Goal: Task Accomplishment & Management: Complete application form

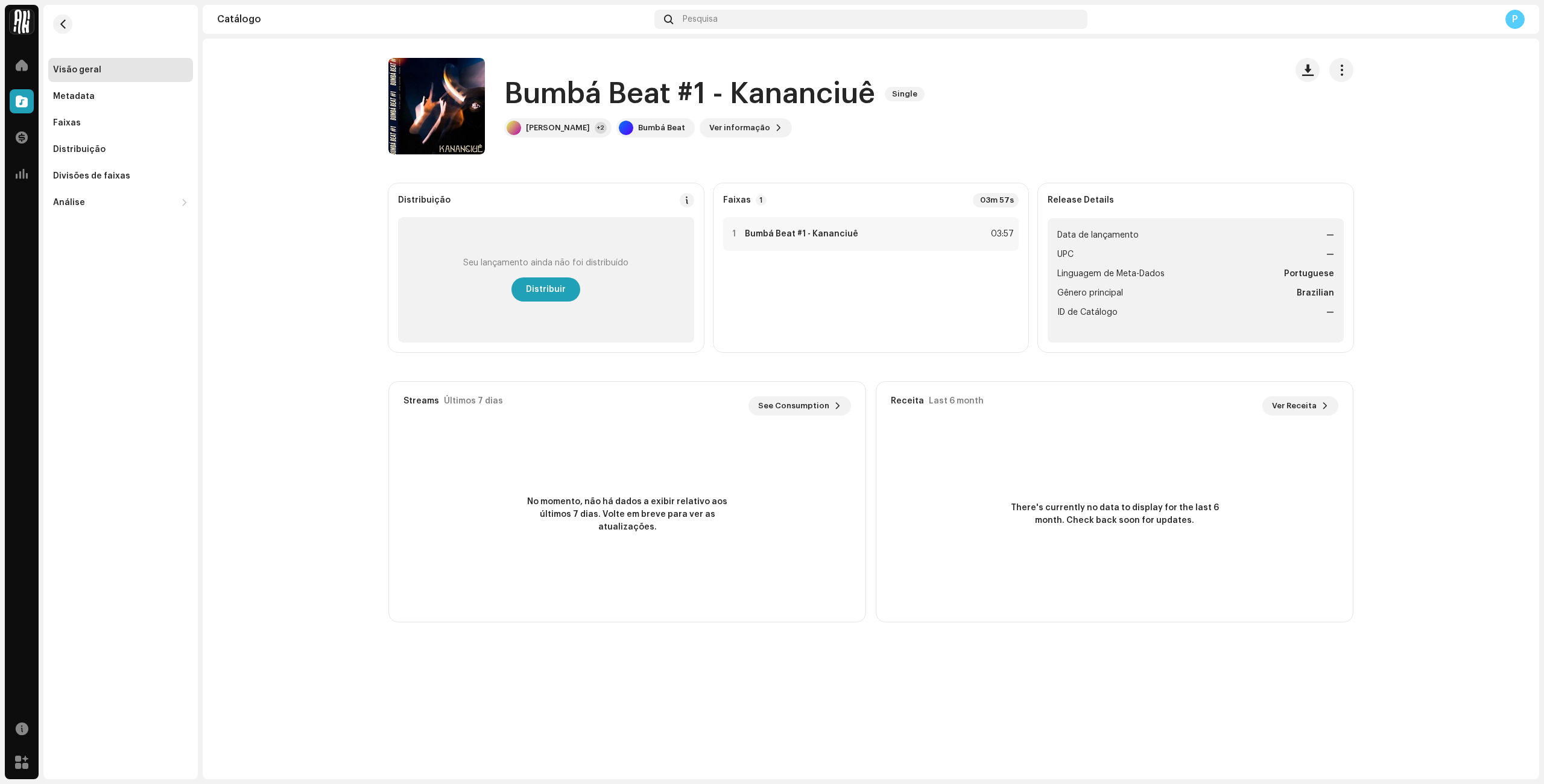
click at [550, 288] on span "Distribuir" at bounding box center [546, 289] width 40 height 24
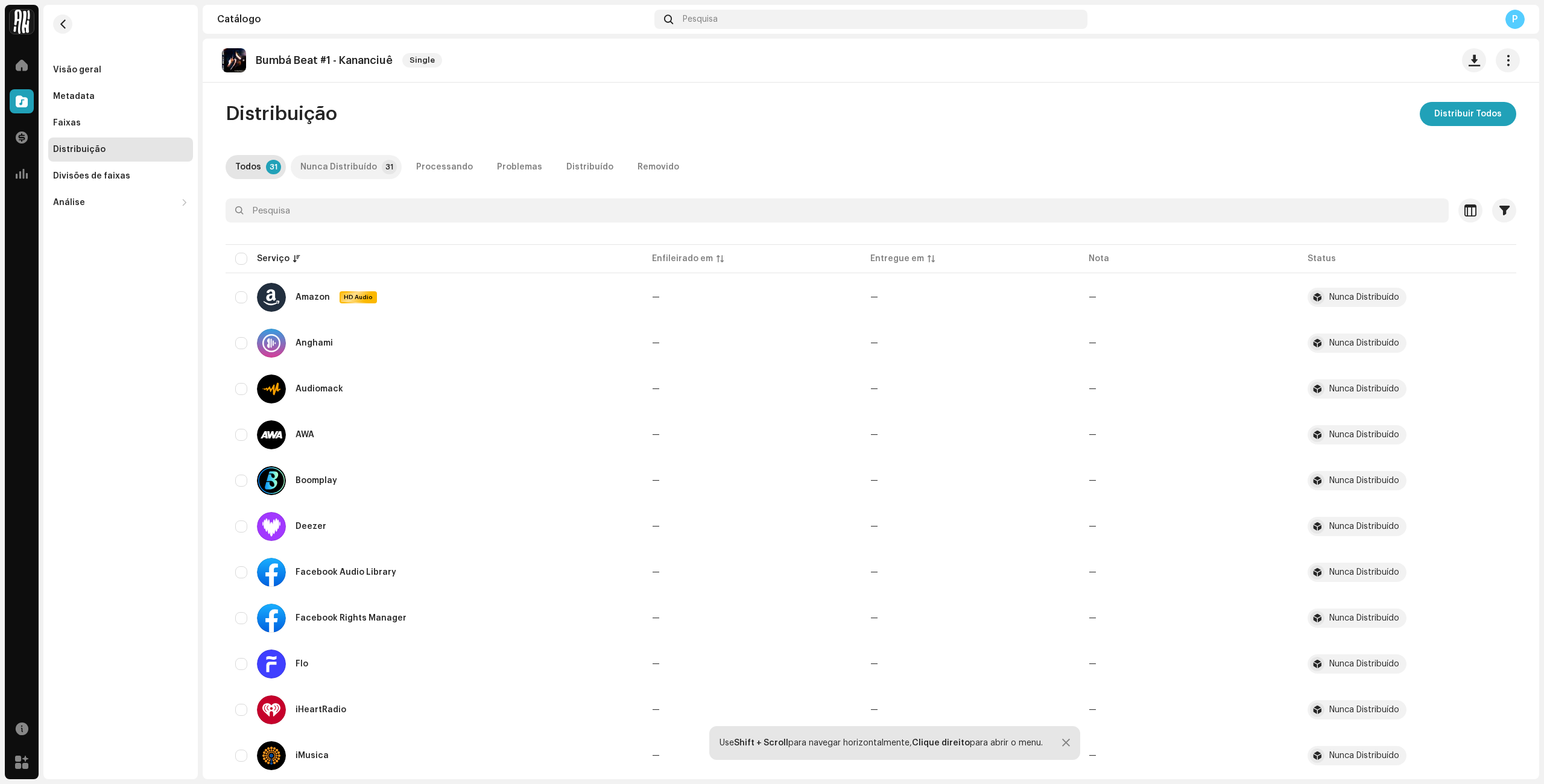
click at [355, 165] on div "Nunca Distribuído" at bounding box center [338, 167] width 76 height 24
click at [267, 171] on p-badge "31" at bounding box center [273, 167] width 15 height 14
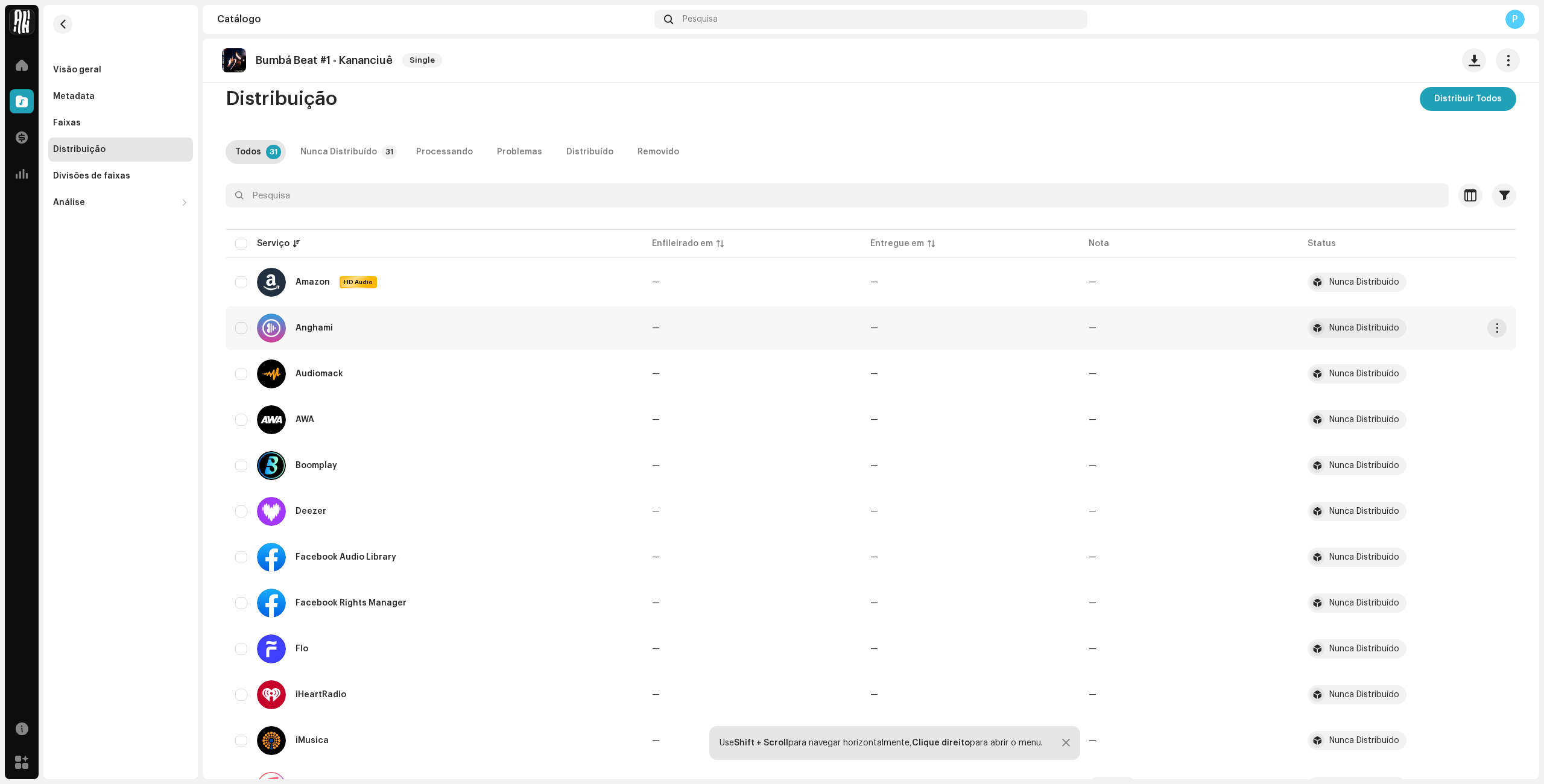
scroll to position [31, 0]
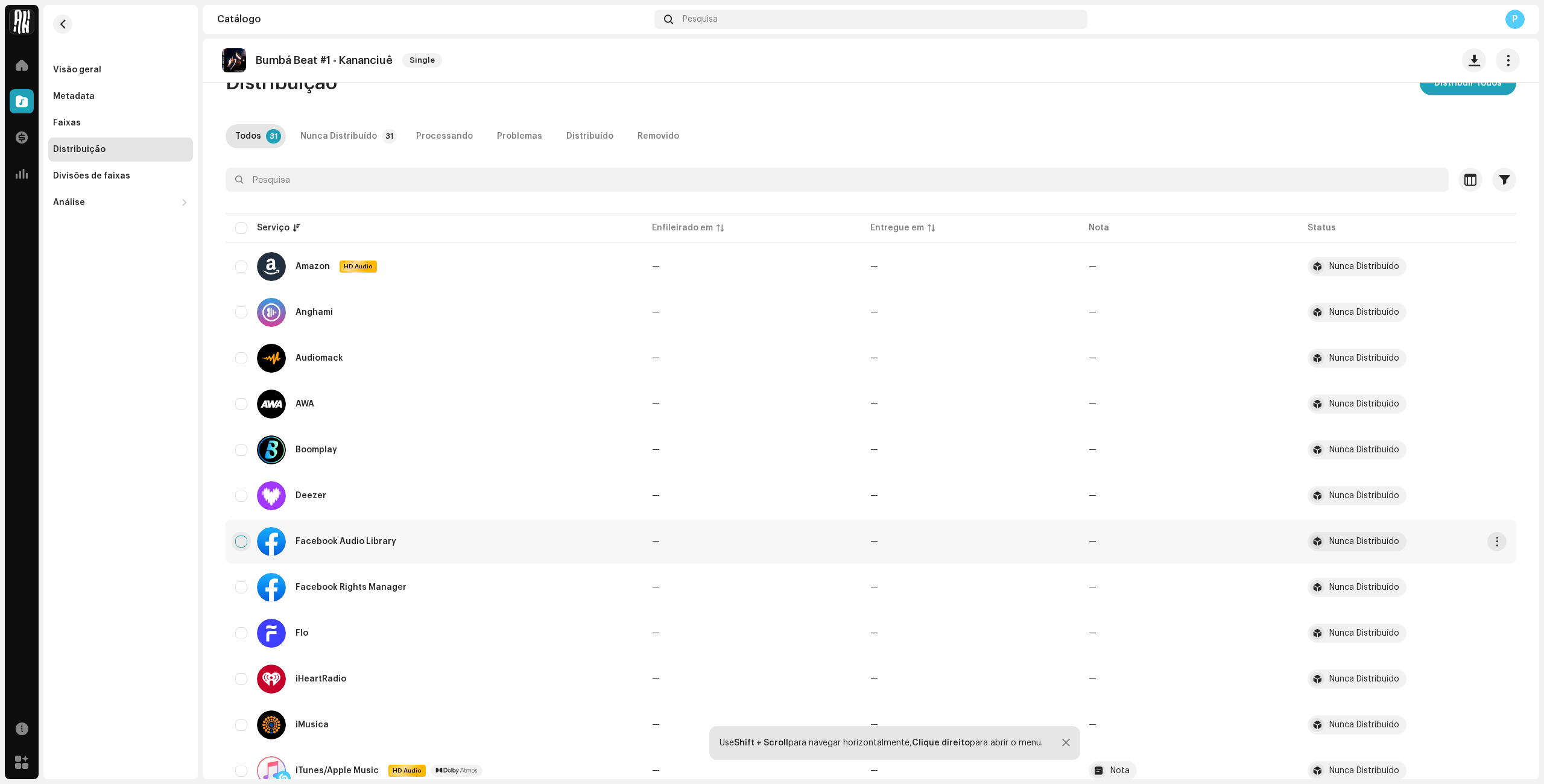
click at [236, 544] on input "checkbox" at bounding box center [241, 541] width 12 height 12
checkbox input "true"
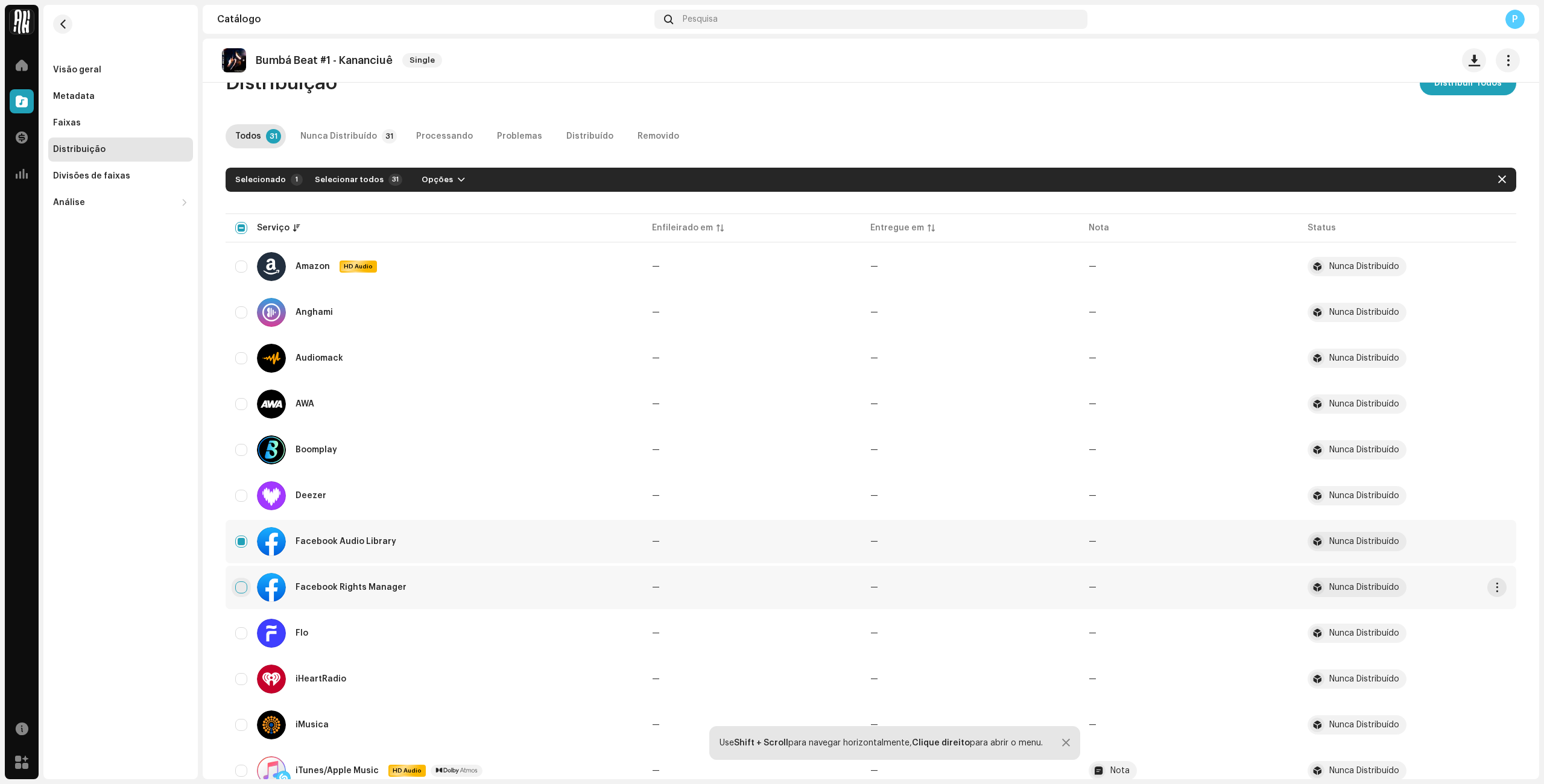
click at [240, 583] on input "Row Unselected" at bounding box center [241, 587] width 12 height 12
checkbox input "true"
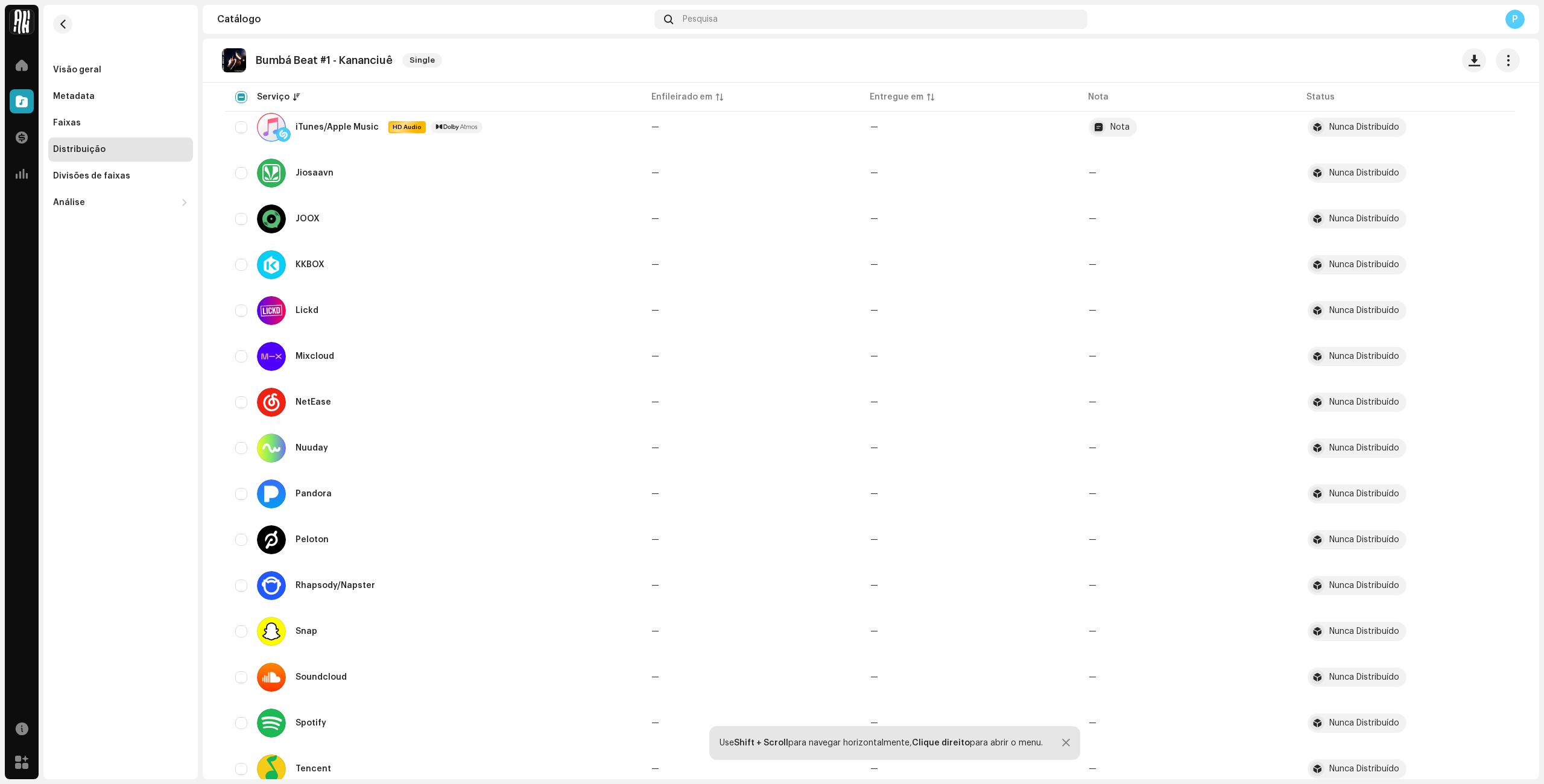
scroll to position [949, 0]
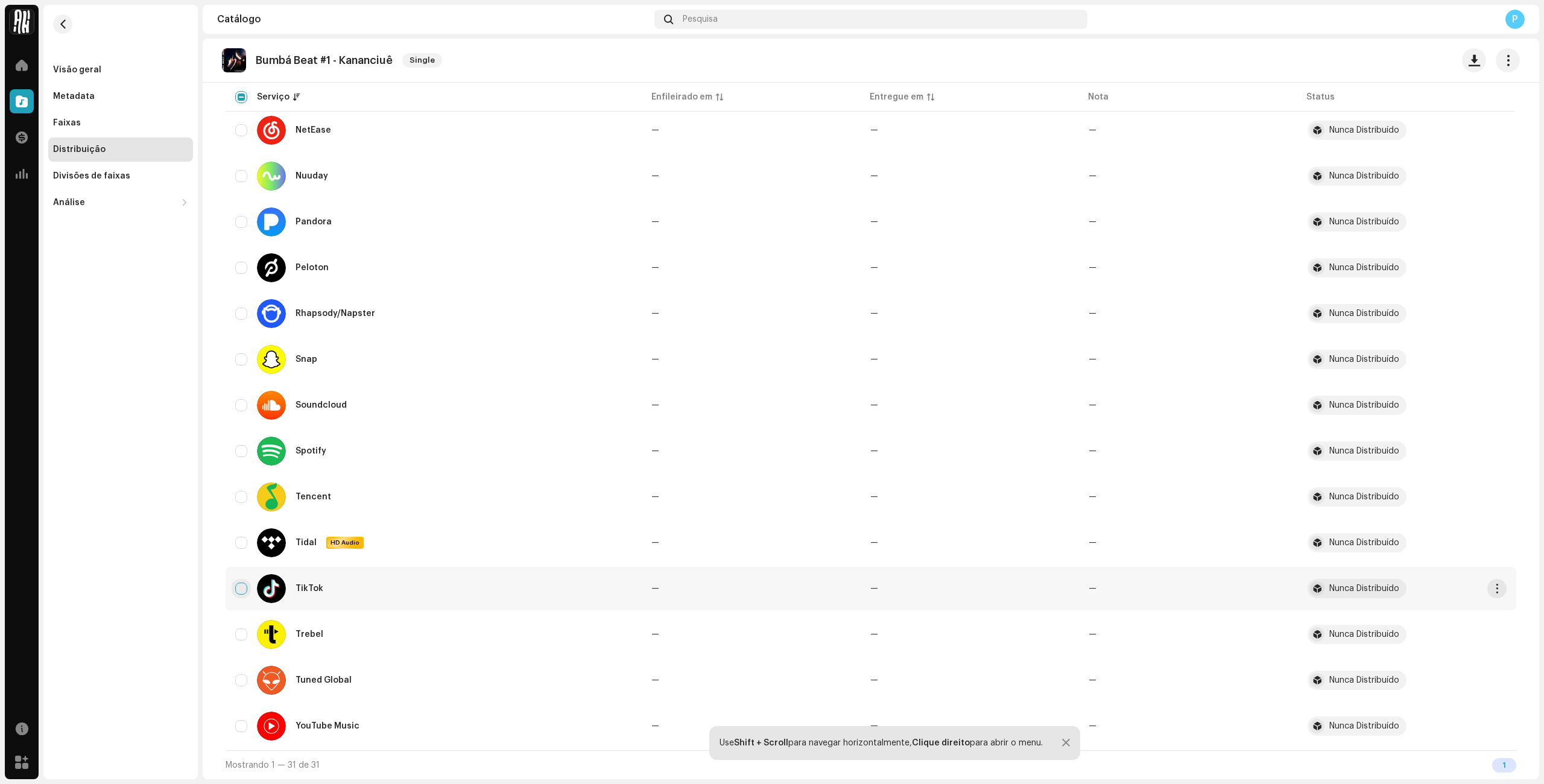
click at [235, 586] on input "Row Unselected" at bounding box center [241, 588] width 12 height 12
checkbox input "true"
click at [1067, 750] on div "Use Shift + Scroll para navegar horizontalmente, Clique direito para abrir o me…" at bounding box center [894, 743] width 371 height 34
click at [1068, 745] on div at bounding box center [1066, 742] width 8 height 9
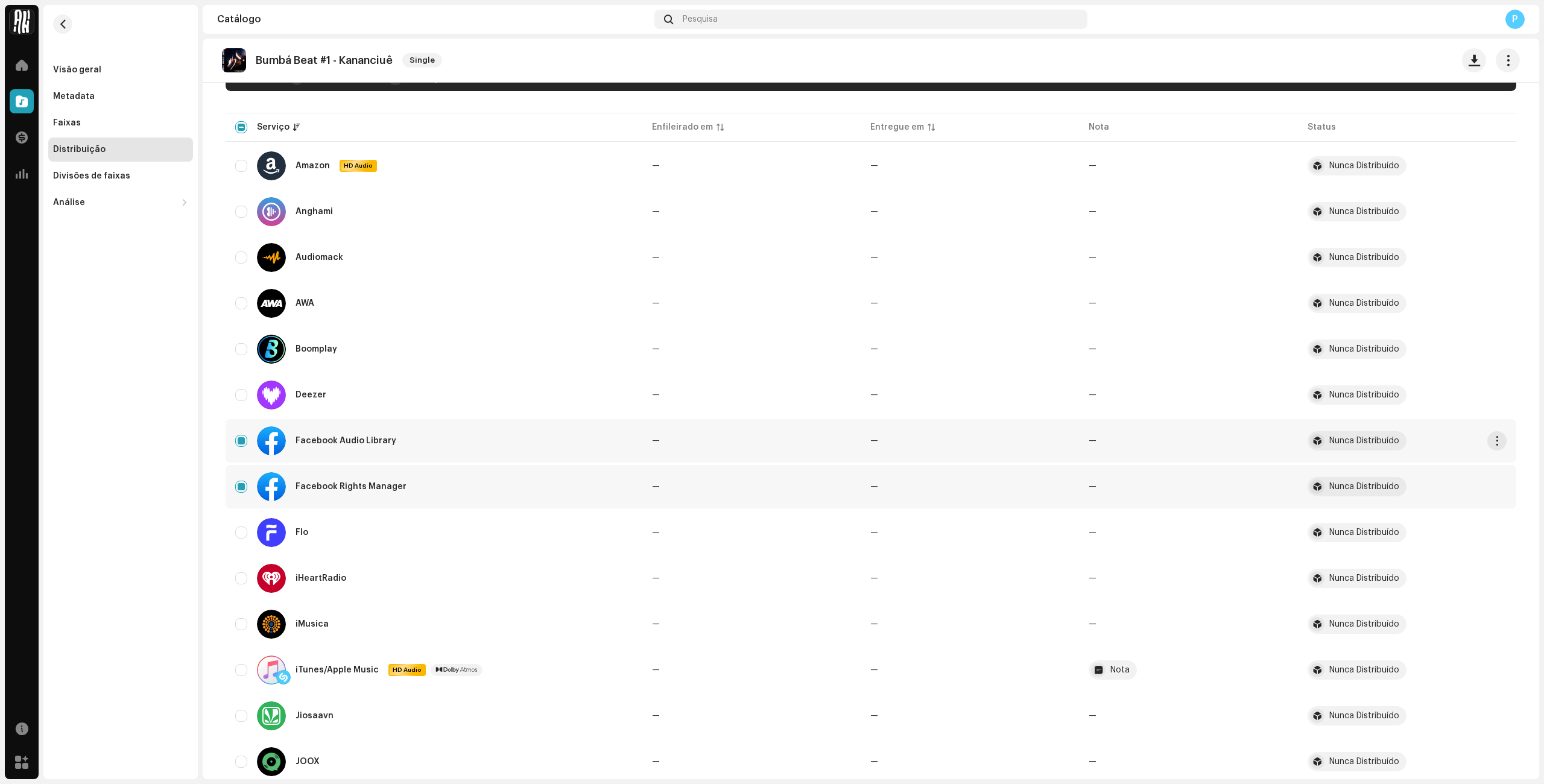
scroll to position [0, 0]
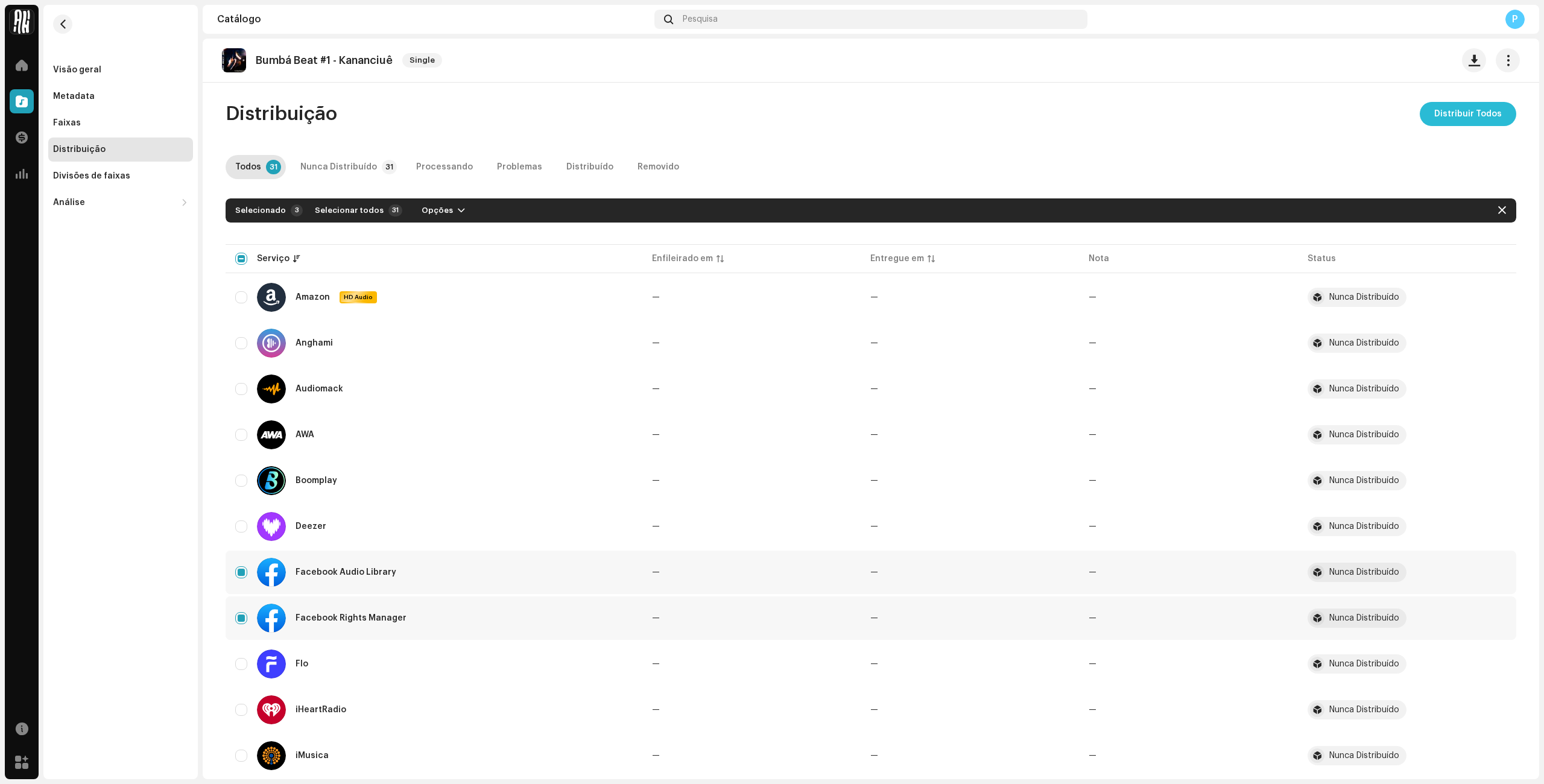
click at [1464, 121] on span "Distribuir Todos" at bounding box center [1468, 114] width 68 height 24
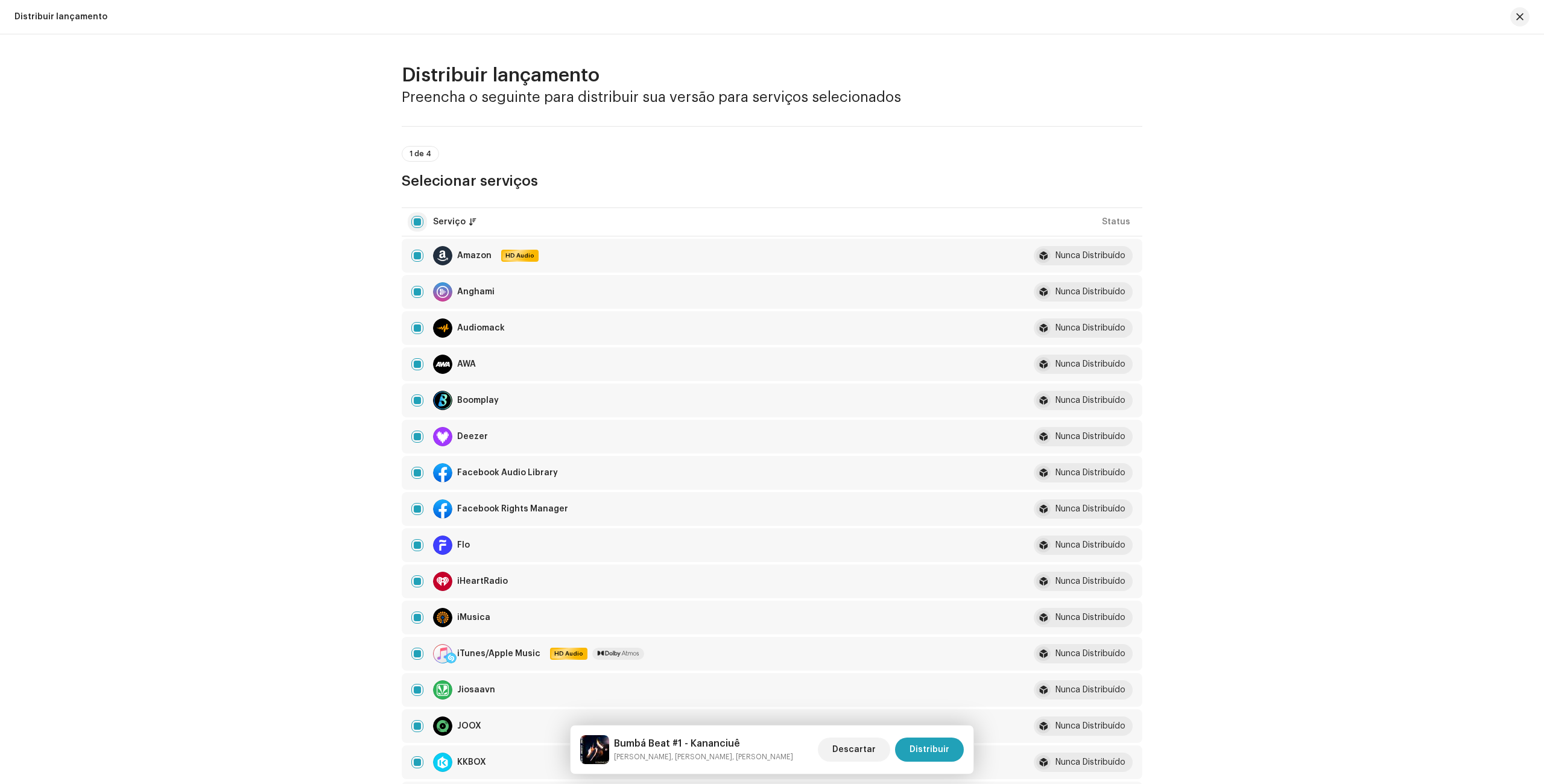
click at [420, 221] on input "checkbox" at bounding box center [417, 221] width 12 height 12
checkbox input "false"
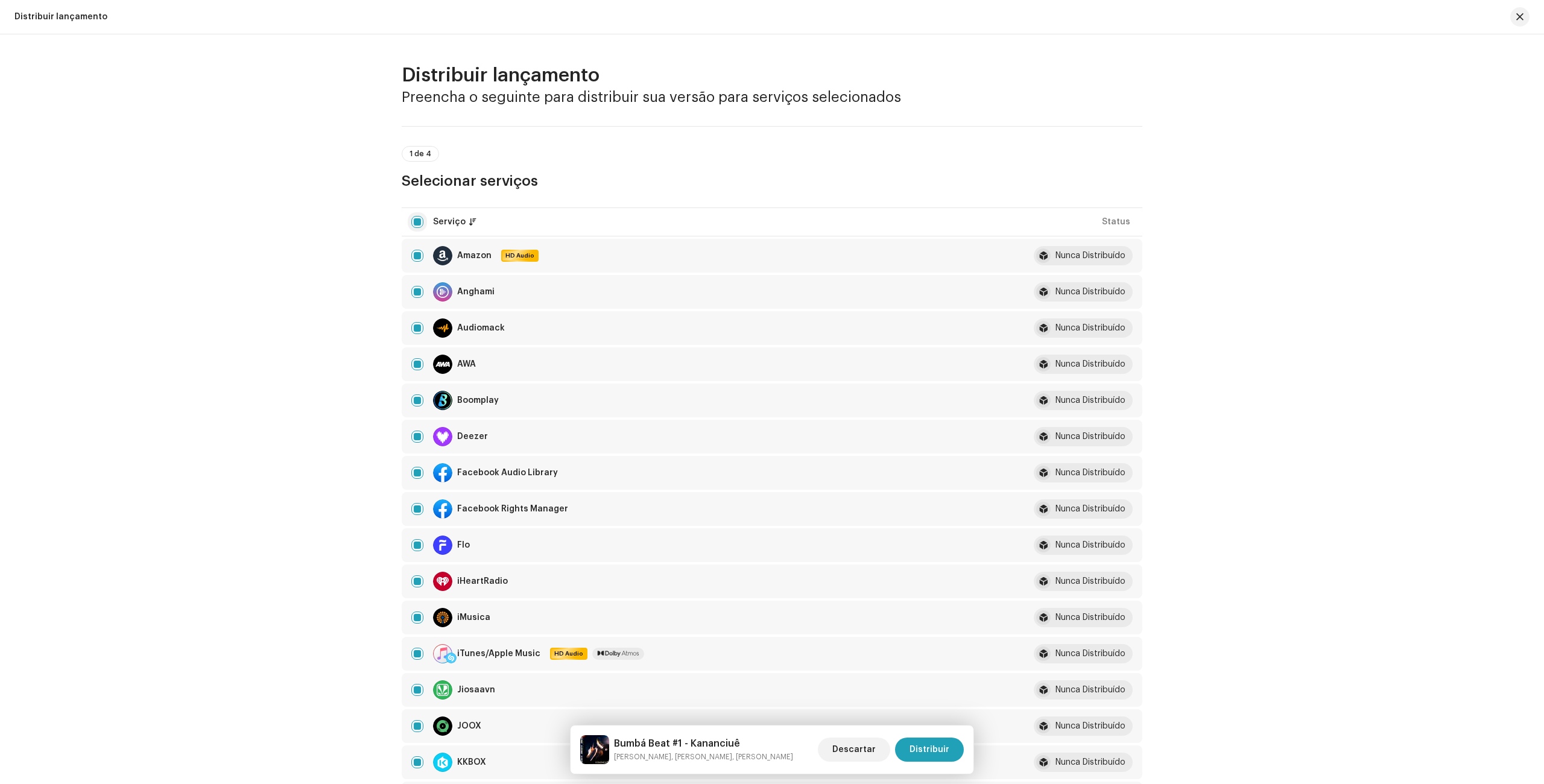
checkbox input "false"
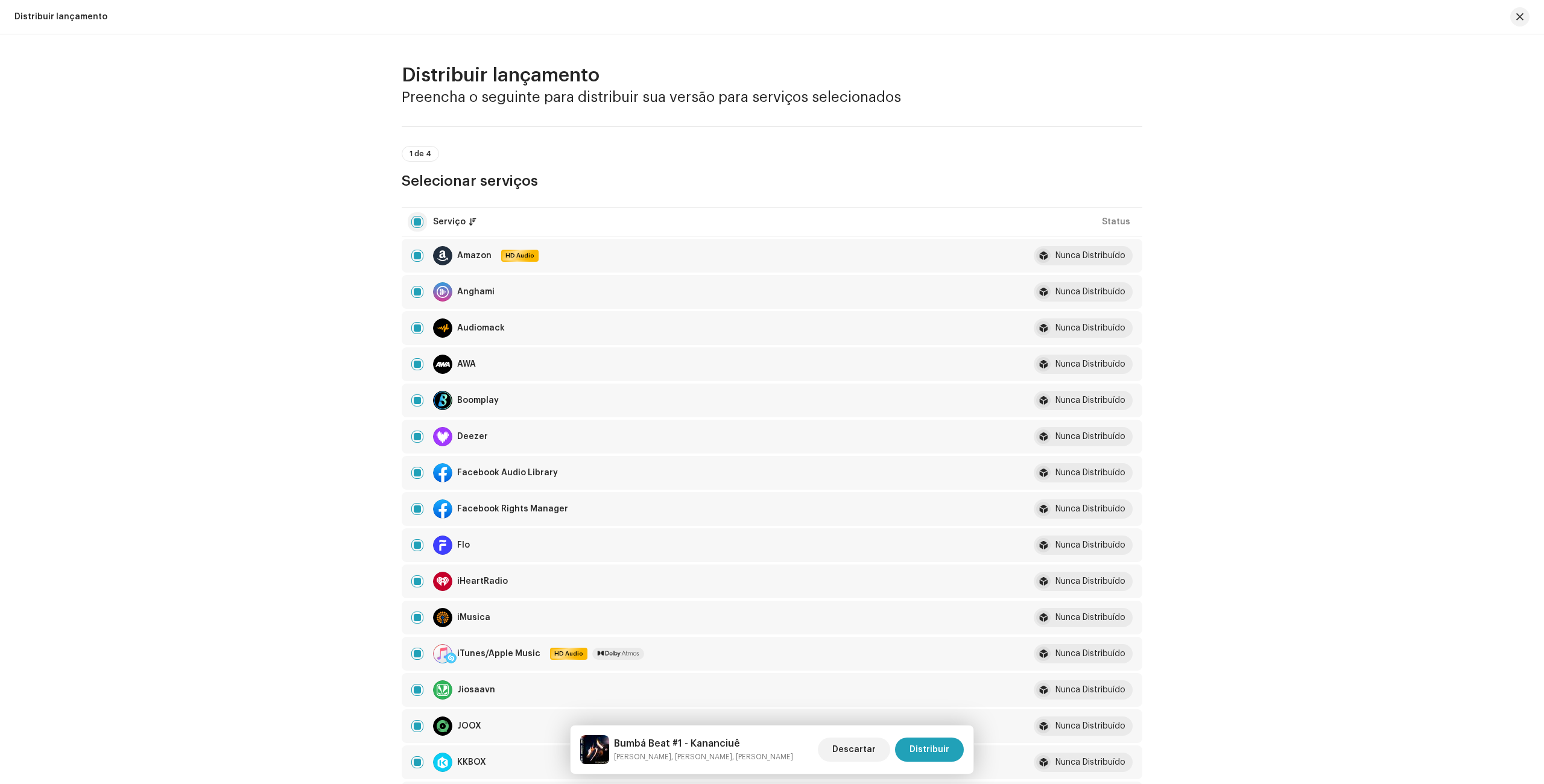
checkbox input "false"
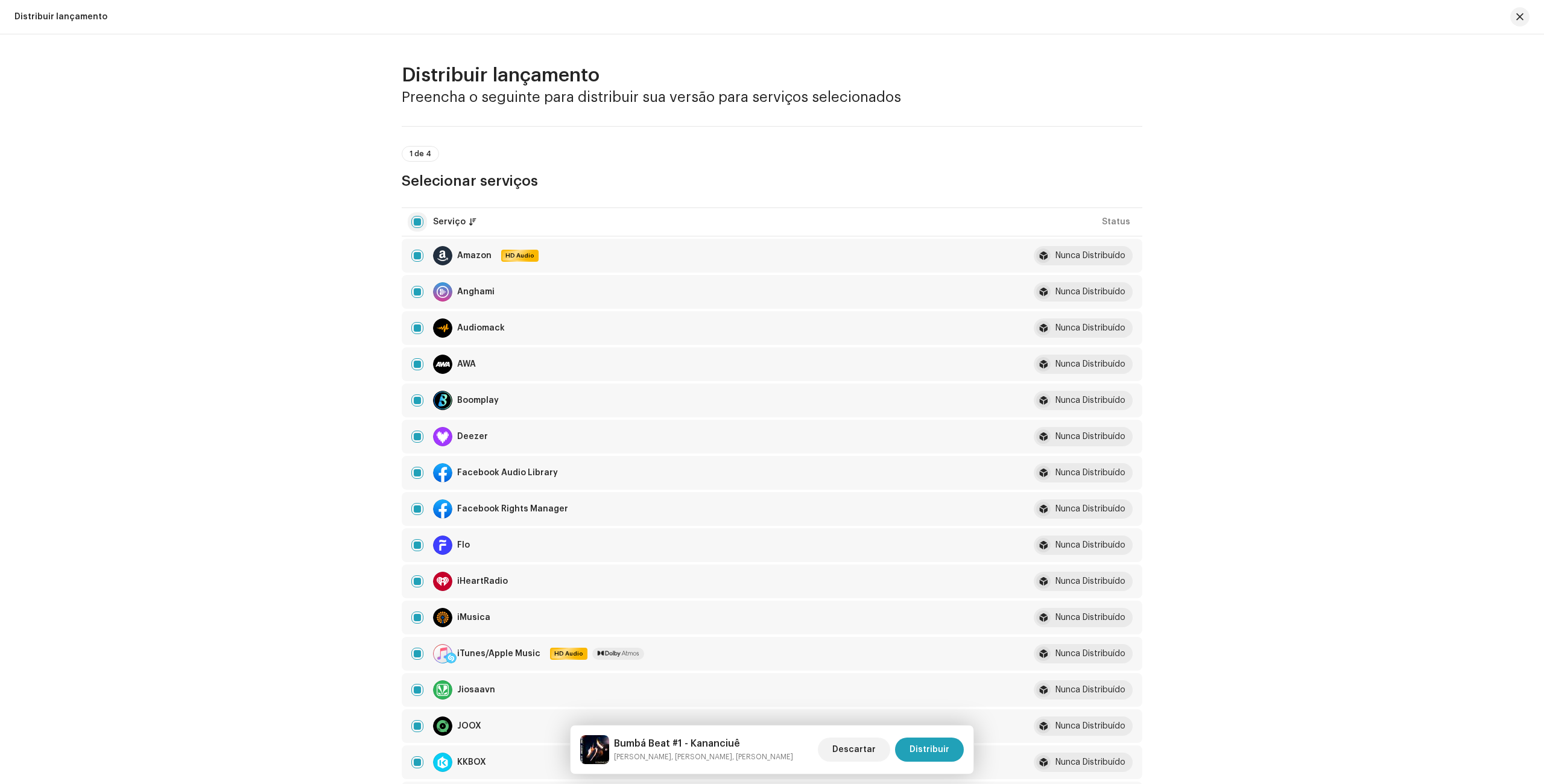
checkbox input "false"
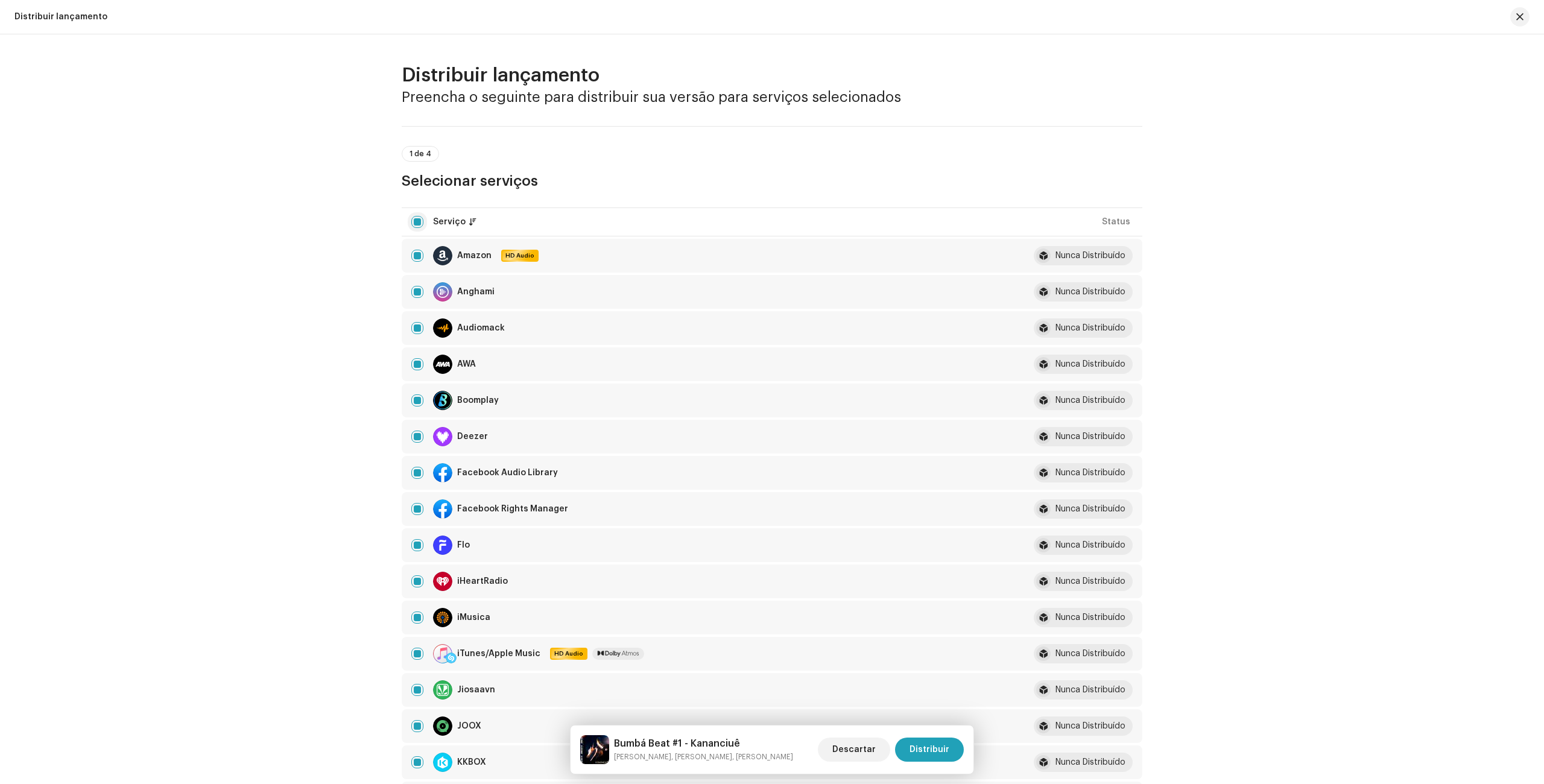
checkbox input "false"
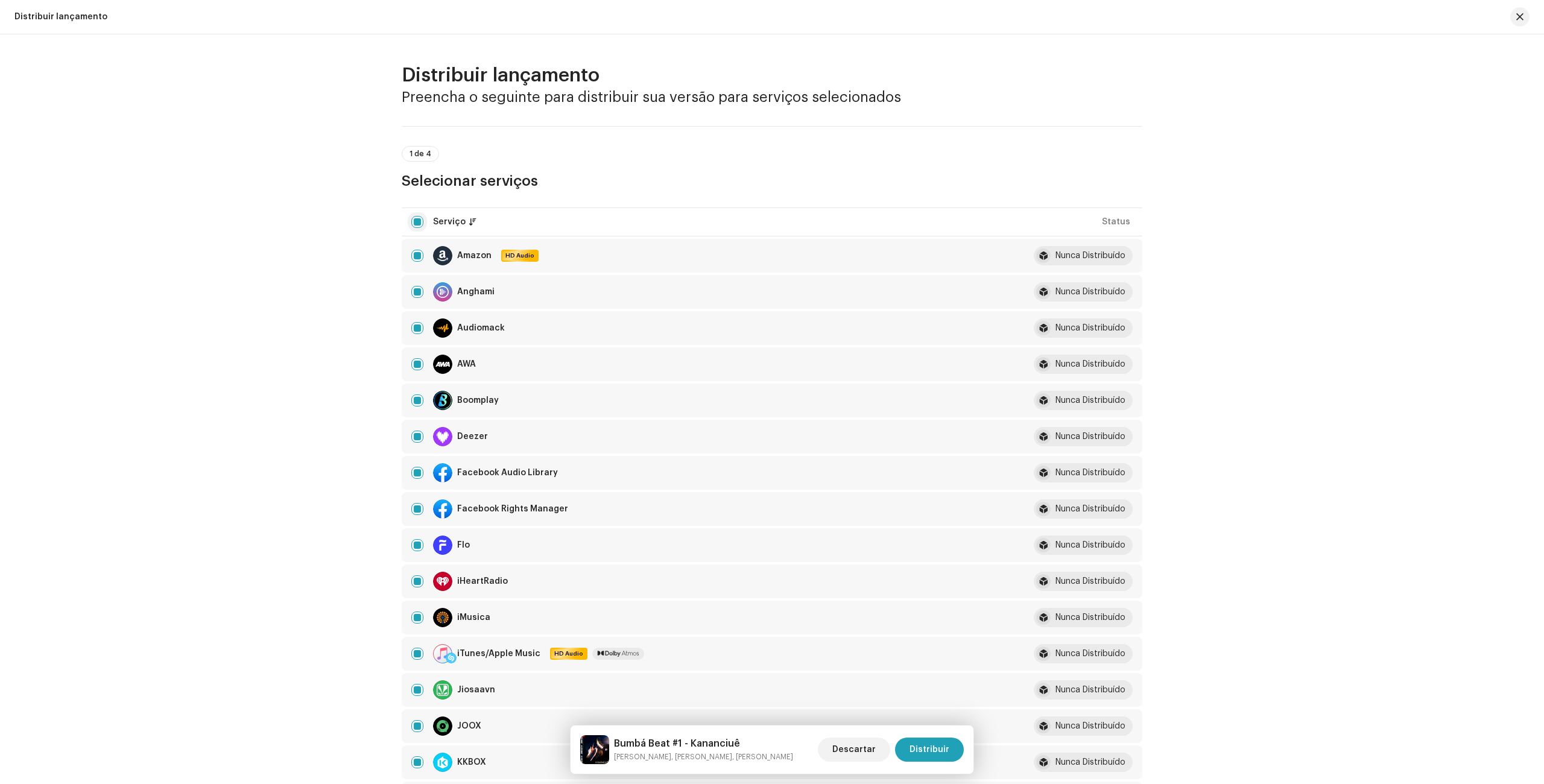
checkbox input "false"
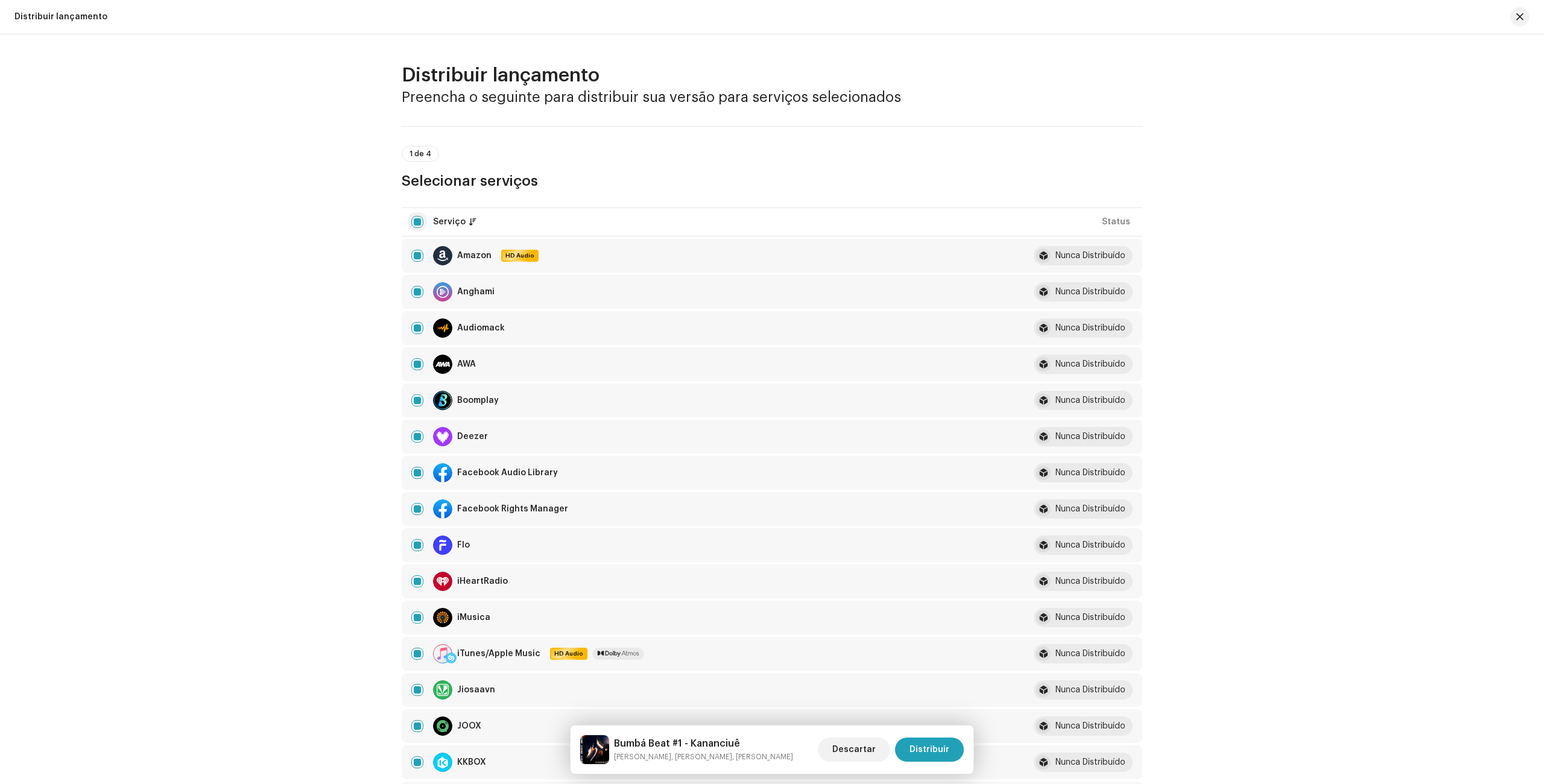
checkbox input "false"
click at [416, 471] on input "Row Unselected" at bounding box center [417, 472] width 12 height 12
checkbox input "true"
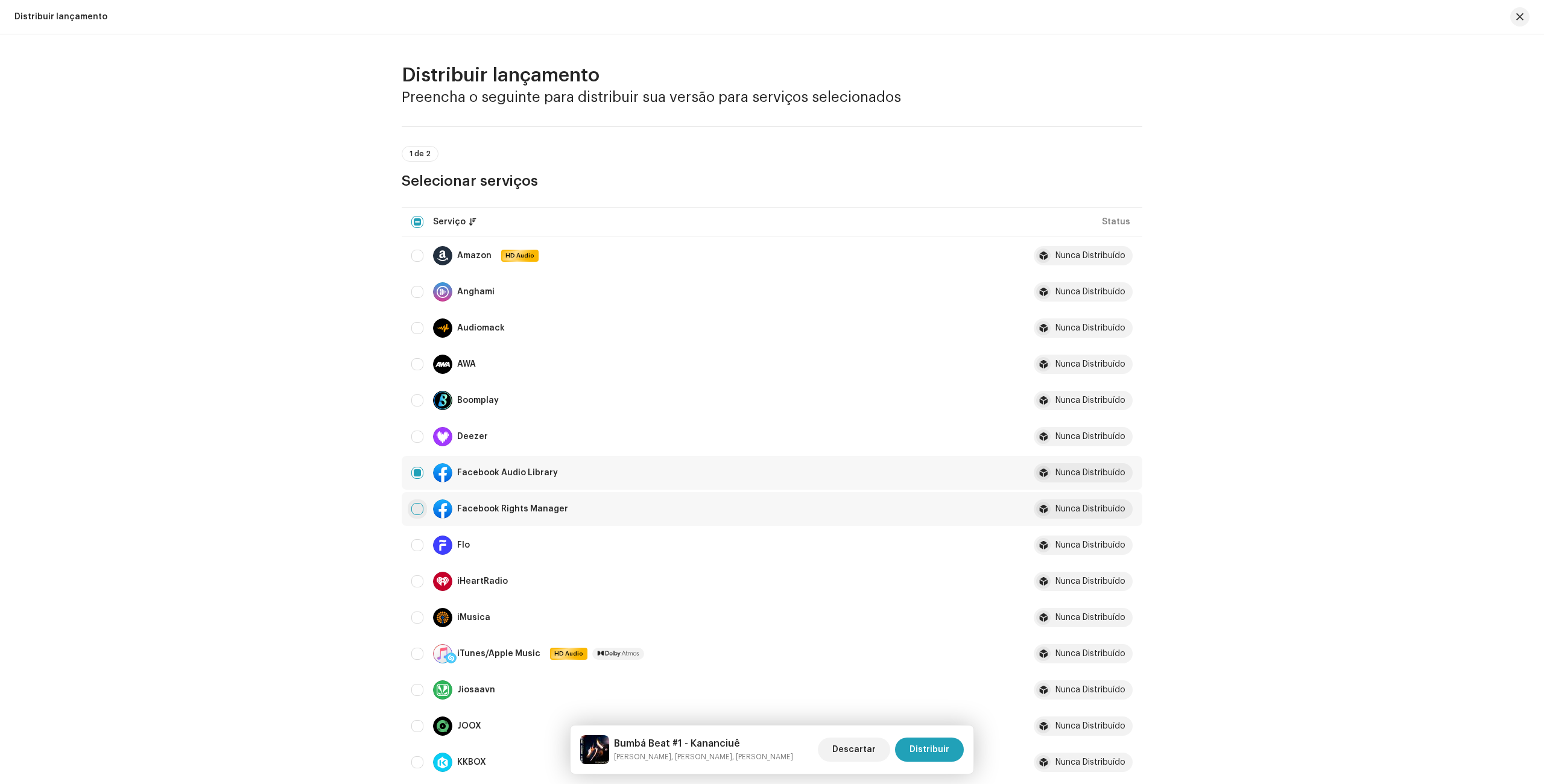
drag, startPoint x: 420, startPoint y: 505, endPoint x: 373, endPoint y: 500, distance: 47.3
click at [420, 505] on input "Row Unselected" at bounding box center [417, 508] width 12 height 12
checkbox input "true"
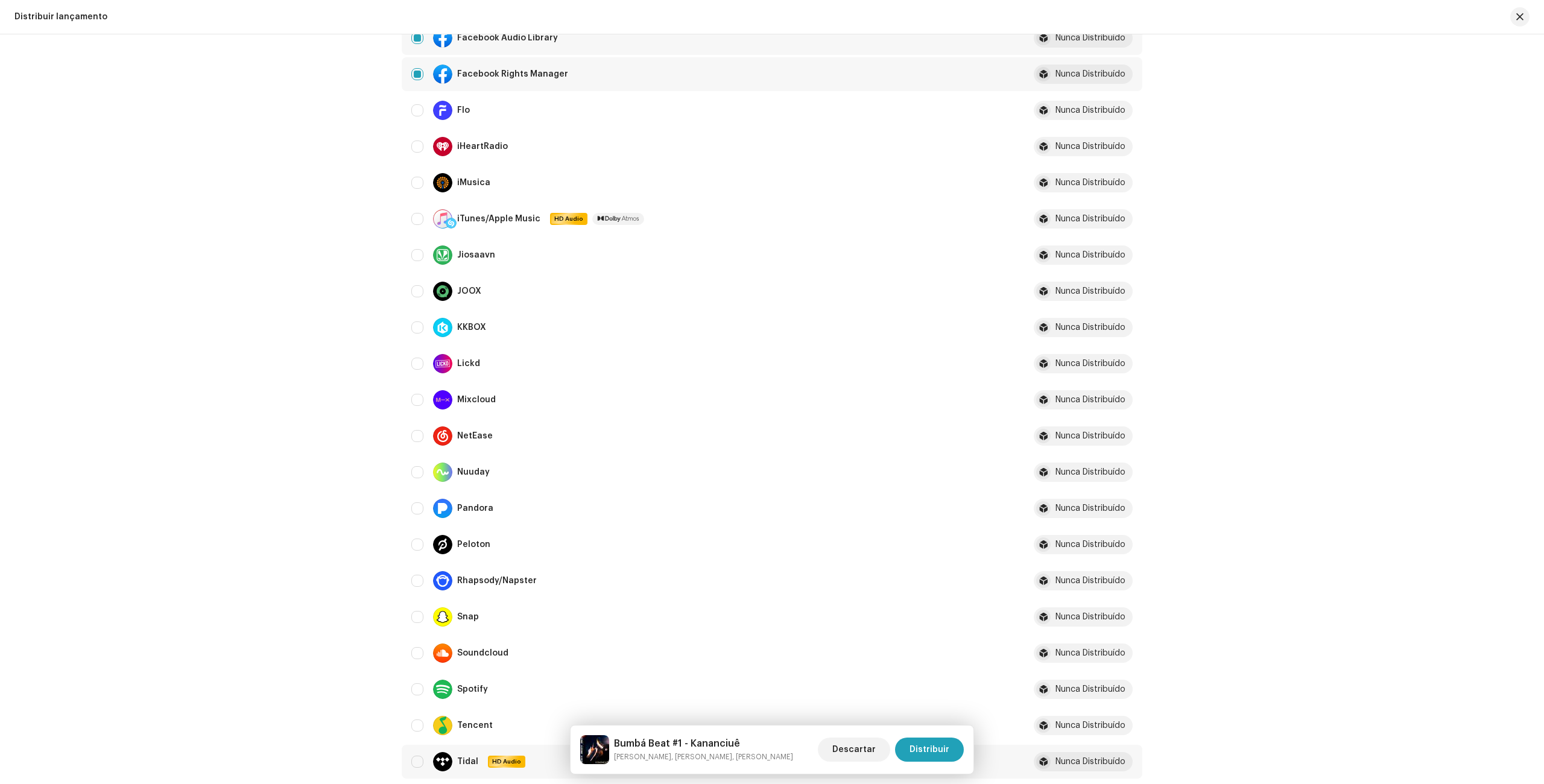
scroll to position [616, 0]
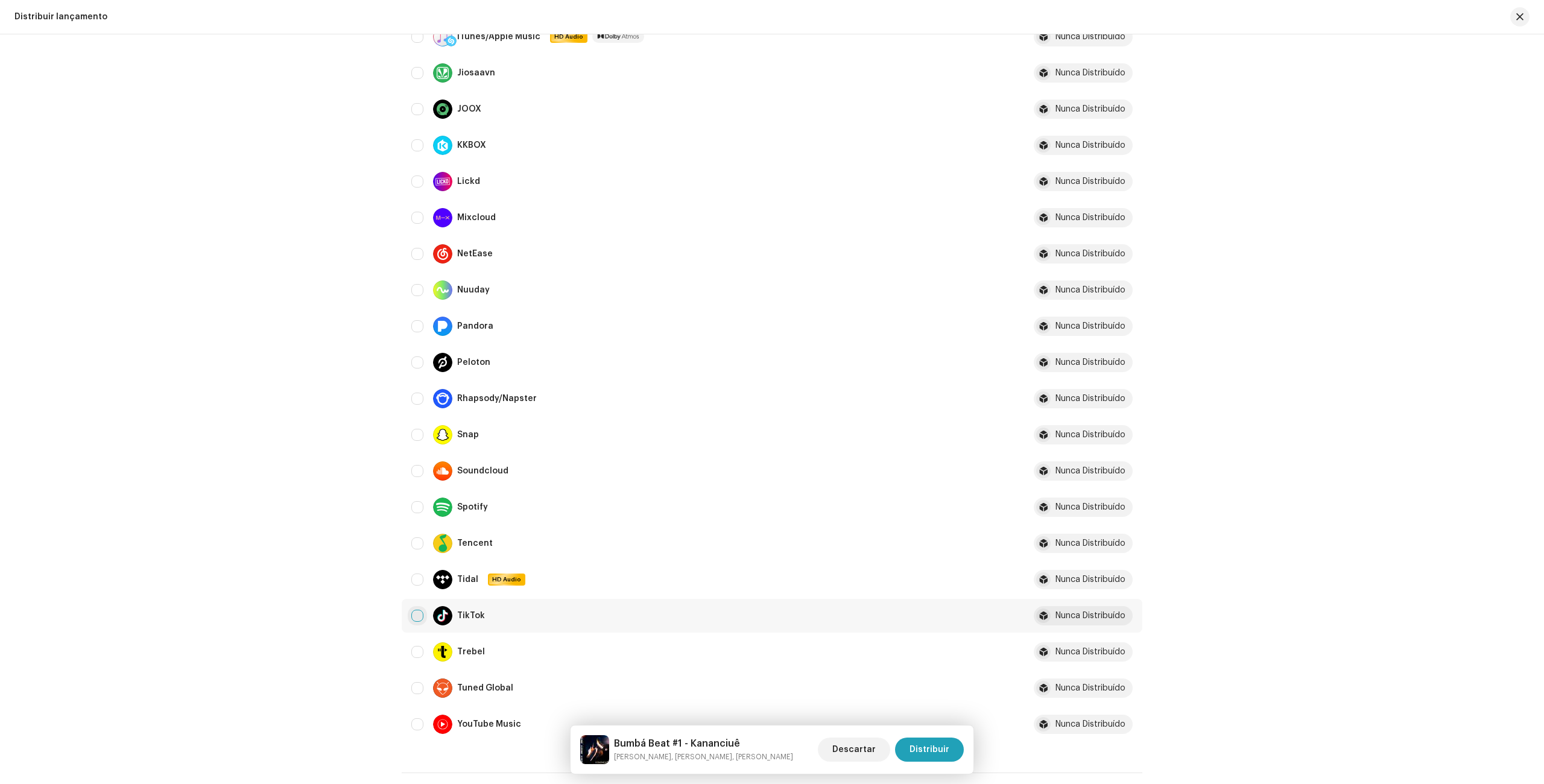
click at [416, 620] on input "Row Unselected" at bounding box center [417, 615] width 12 height 12
checkbox input "true"
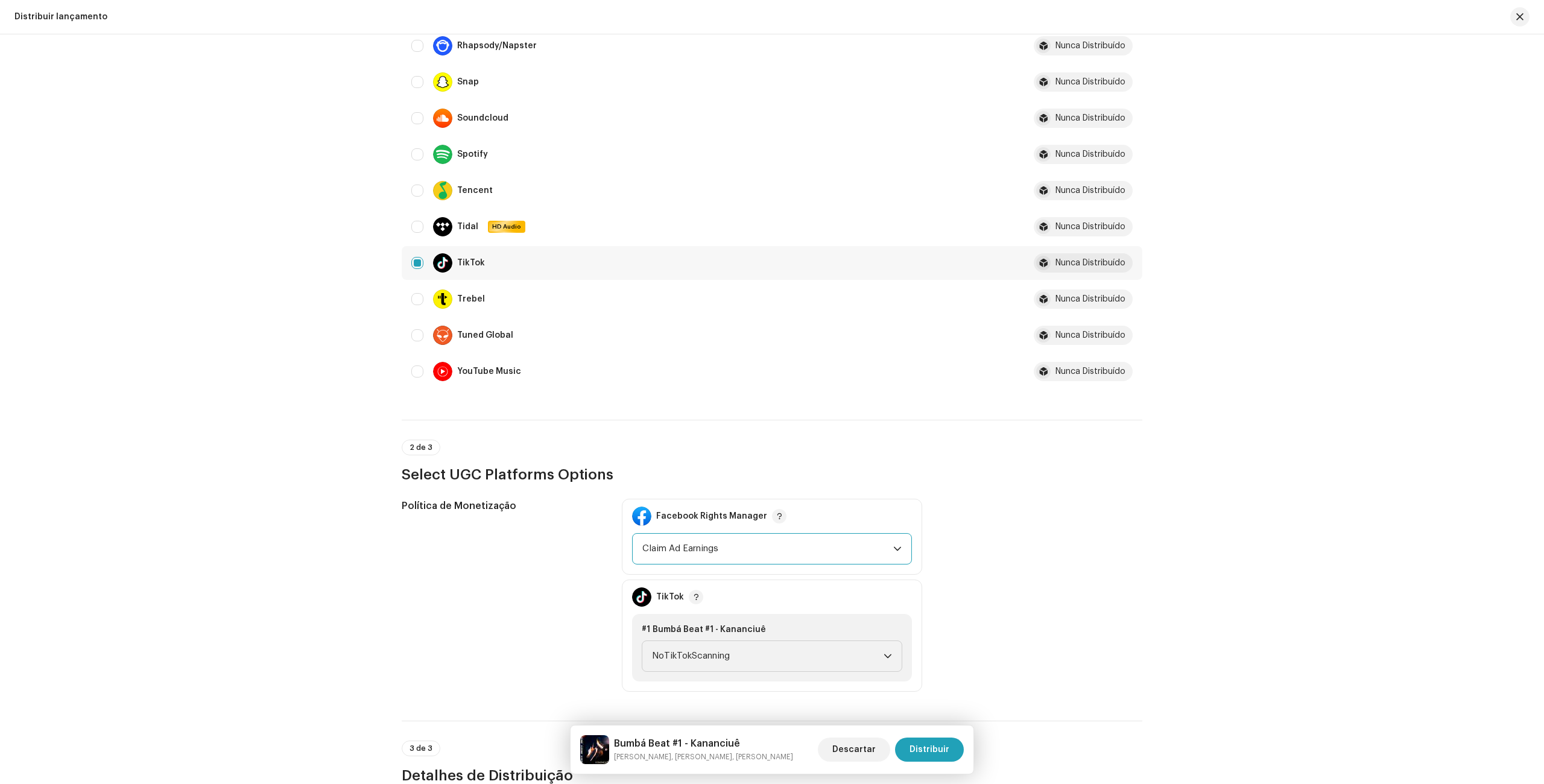
click at [807, 551] on span "Claim Ad Earnings" at bounding box center [767, 548] width 251 height 30
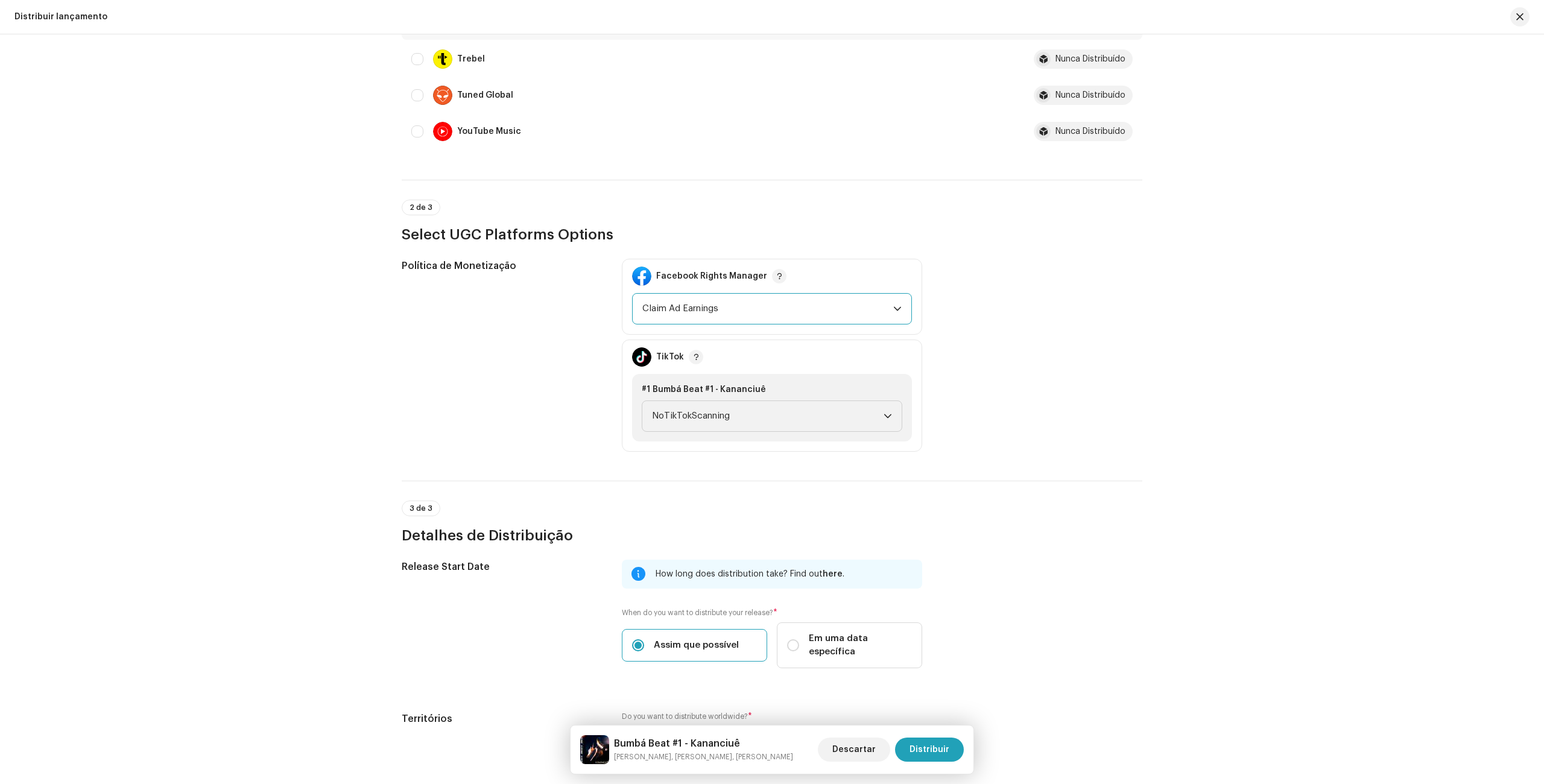
scroll to position [1219, 0]
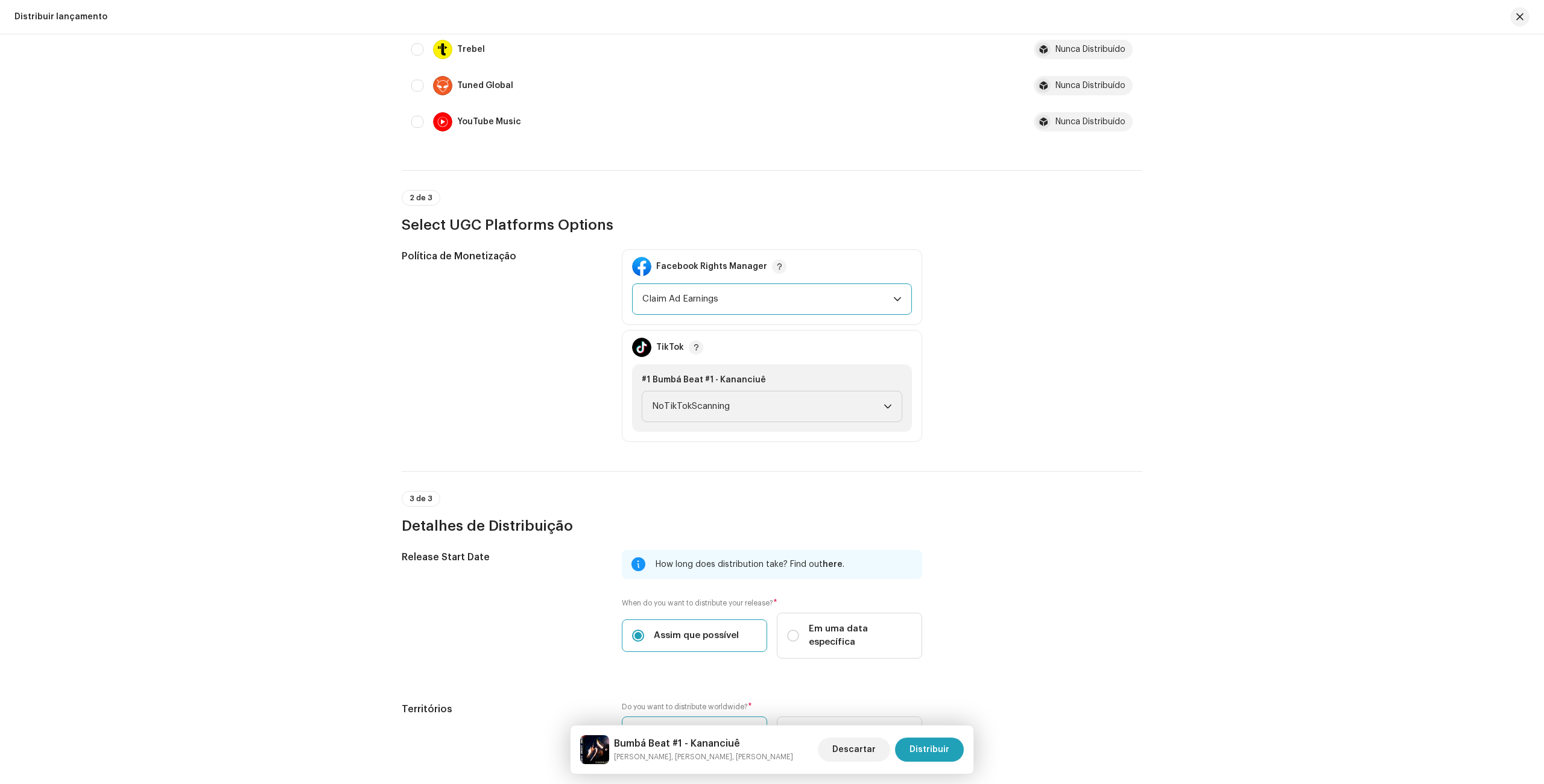
click at [770, 303] on span "Claim Ad Earnings" at bounding box center [767, 299] width 251 height 30
click at [769, 303] on span "Claim Ad Earnings" at bounding box center [767, 299] width 251 height 30
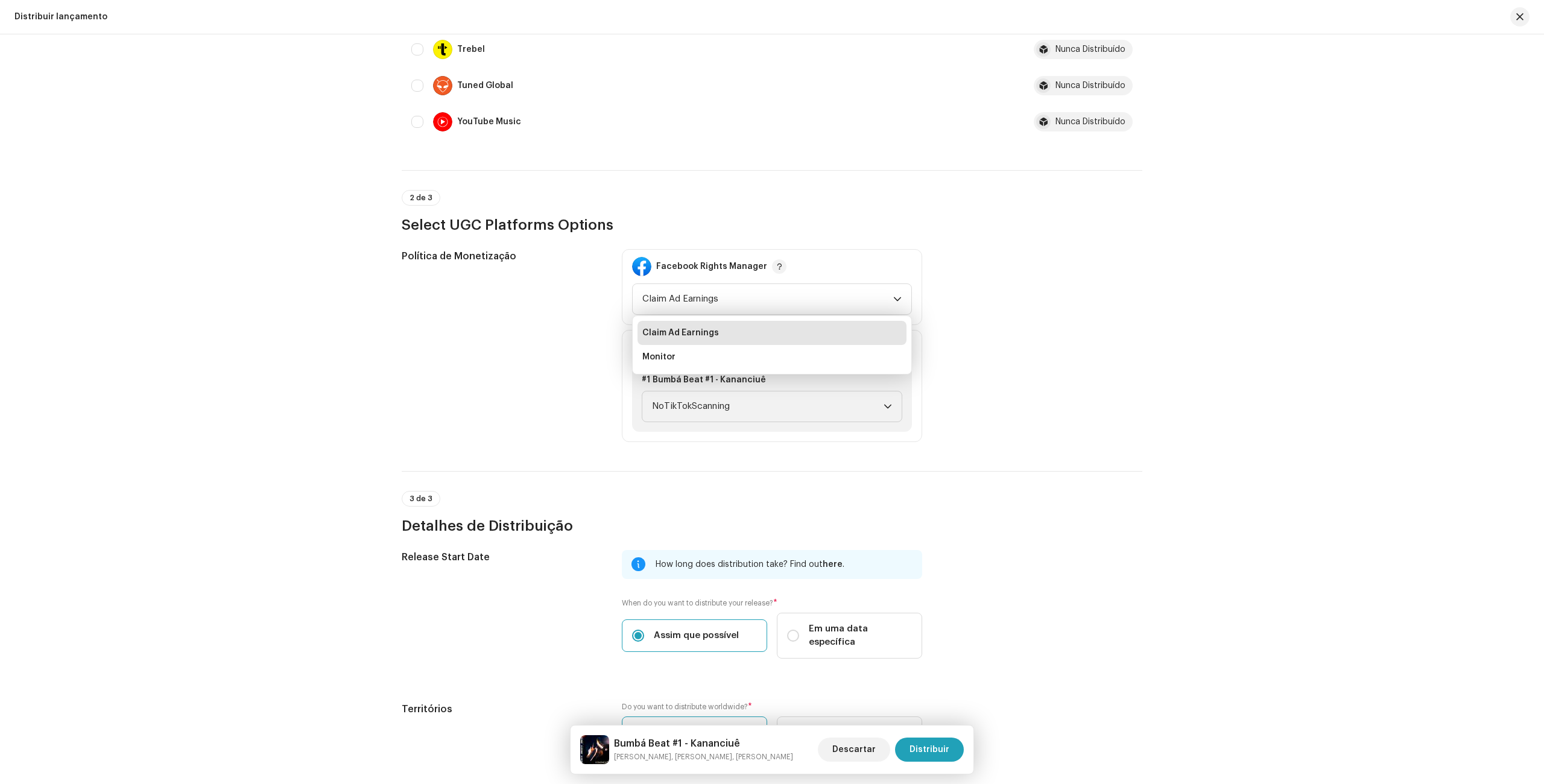
click at [361, 329] on div "Distribuir lançamento Preencha o seguinte para distribuir sua versão para servi…" at bounding box center [772, 409] width 1544 height 750
